Goal: Information Seeking & Learning: Find specific fact

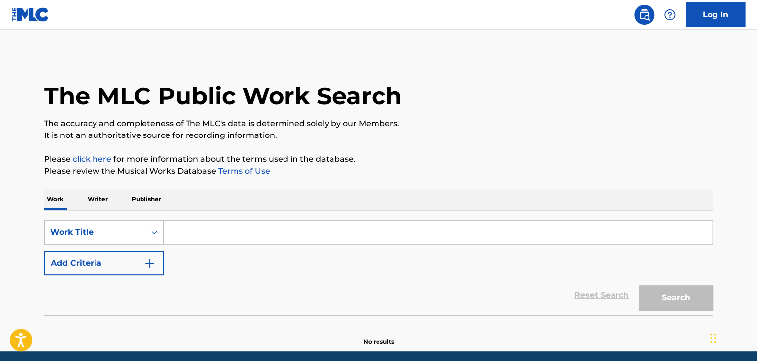
click at [212, 235] on input "Search Form" at bounding box center [438, 233] width 548 height 24
paste input "Gang N' Em"
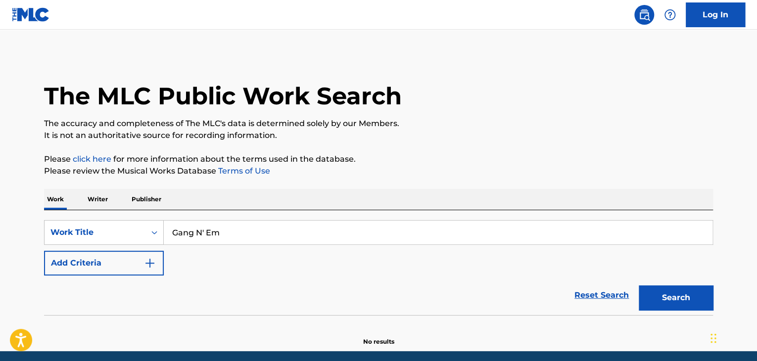
type input "Gang N' Em"
click at [123, 259] on button "Add Criteria" at bounding box center [104, 263] width 120 height 25
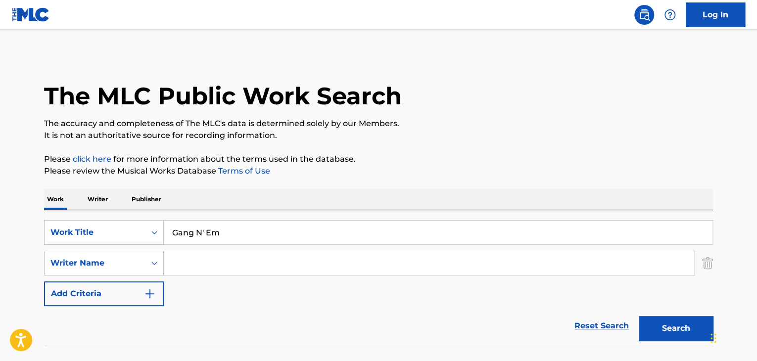
click at [192, 260] on input "Search Form" at bounding box center [429, 263] width 530 height 24
paste input "[PERSON_NAME]"
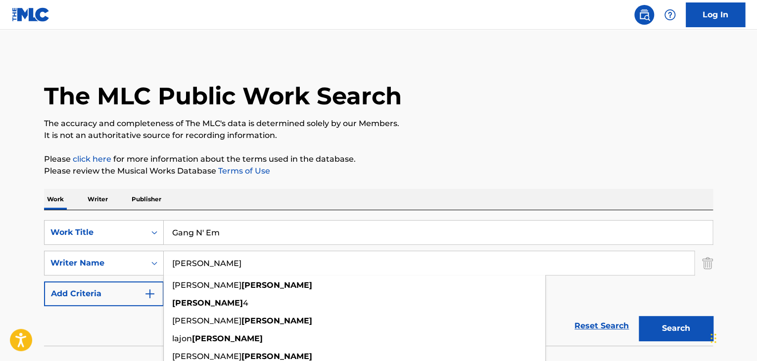
type input "[PERSON_NAME]"
click at [671, 329] on button "Search" at bounding box center [675, 328] width 74 height 25
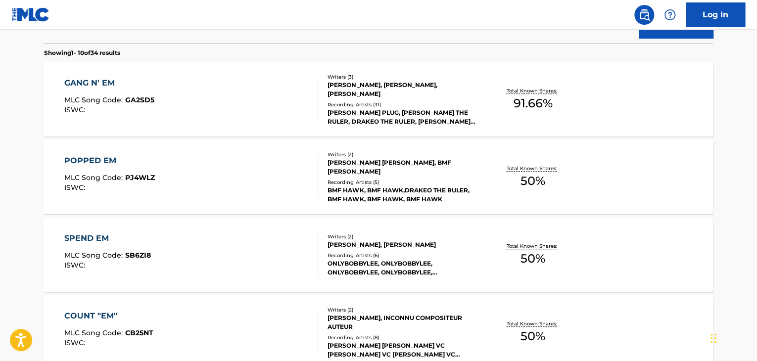
scroll to position [247, 0]
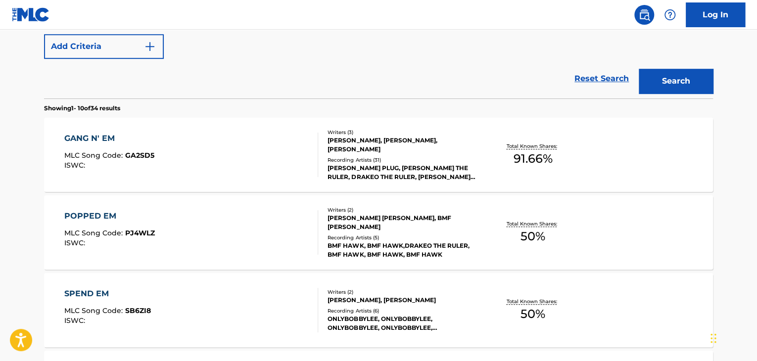
click at [105, 140] on div "GANG N' EM" at bounding box center [109, 139] width 90 height 12
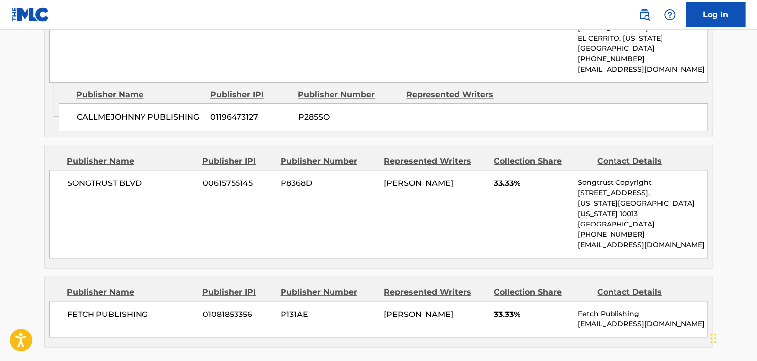
scroll to position [515, 0]
